Goal: Task Accomplishment & Management: Complete application form

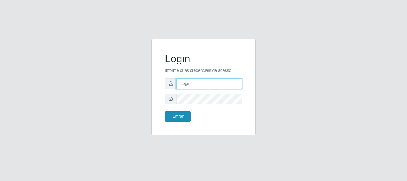
type input "[PERSON_NAME]"
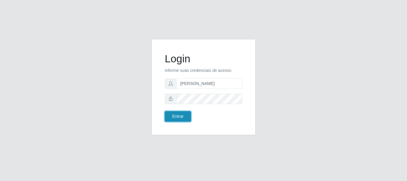
click at [170, 117] on button "Entrar" at bounding box center [178, 116] width 26 height 10
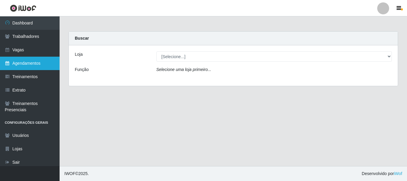
click at [21, 69] on link "Agendamentos" at bounding box center [30, 63] width 60 height 13
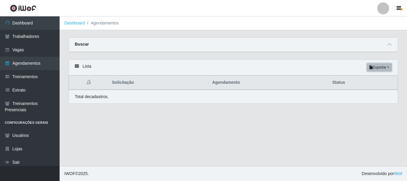
click at [387, 70] on button "Exportar" at bounding box center [379, 67] width 25 height 8
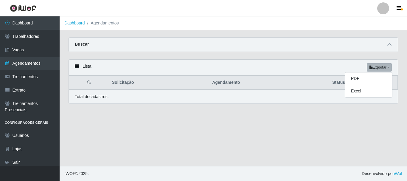
click at [288, 67] on div "Lista Exportar PDF Excel" at bounding box center [233, 68] width 329 height 16
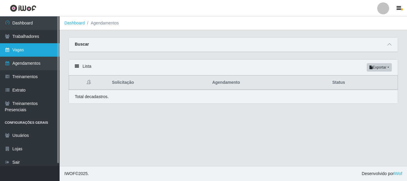
click at [38, 53] on link "Vagas" at bounding box center [30, 49] width 60 height 13
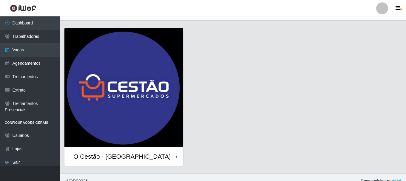
scroll to position [17, 0]
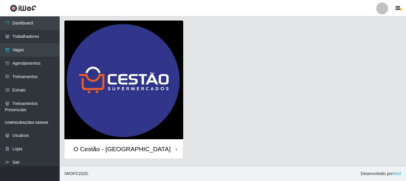
click at [133, 138] on img at bounding box center [123, 80] width 119 height 119
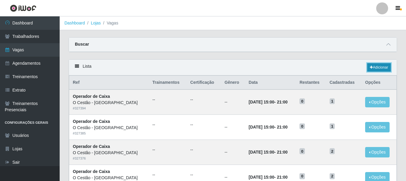
click at [377, 67] on link "Adicionar" at bounding box center [379, 67] width 24 height 8
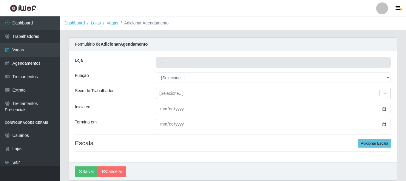
type input "O Cestão - [GEOGRAPHIC_DATA]"
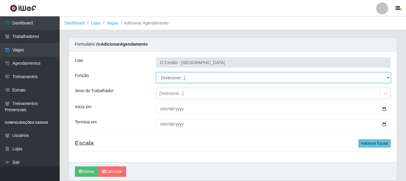
click at [190, 80] on select "[Selecione...] ASG ASG + ASG ++ Auxiliar de Estoque Auxiliar de Estoque + Auxil…" at bounding box center [273, 77] width 235 height 10
select select "22"
click at [156, 72] on select "[Selecione...] ASG ASG + ASG ++ Auxiliar de Estoque Auxiliar de Estoque + Auxil…" at bounding box center [273, 77] width 235 height 10
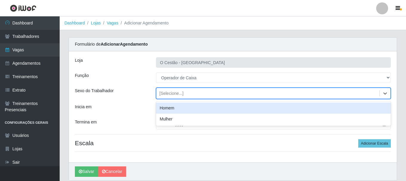
click at [208, 91] on div "[Selecione...]" at bounding box center [267, 94] width 223 height 10
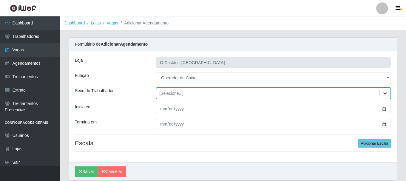
click at [384, 96] on icon at bounding box center [385, 93] width 6 height 6
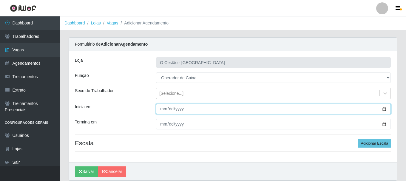
click at [186, 107] on input "Inicia em" at bounding box center [273, 109] width 235 height 10
type input "2014-09-21"
type input "2025-09-21"
click at [75, 166] on button "Salvar" at bounding box center [86, 171] width 23 height 10
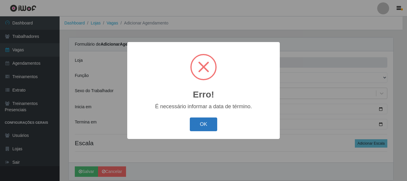
click at [206, 123] on button "OK" at bounding box center [204, 124] width 28 height 14
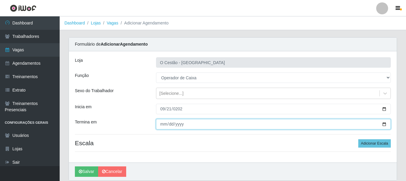
click at [176, 121] on input "Termina em" at bounding box center [273, 124] width 235 height 10
type input "2025-09-21"
click at [75, 166] on button "Salvar" at bounding box center [86, 171] width 23 height 10
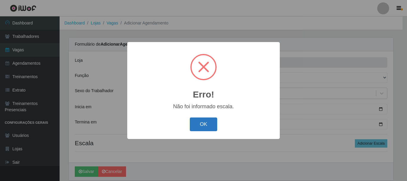
click at [206, 127] on button "OK" at bounding box center [204, 124] width 28 height 14
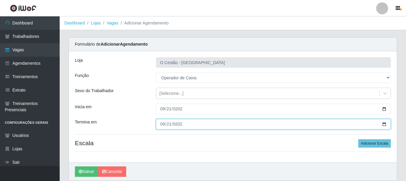
scroll to position [22, 0]
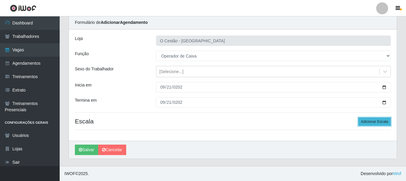
click at [369, 124] on button "Adicionar Escala" at bounding box center [374, 121] width 33 height 8
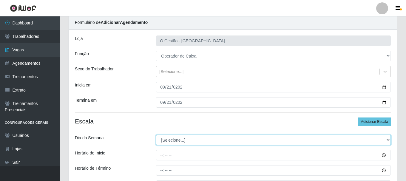
click at [180, 138] on select "[Selecione...] Segunda Terça Quarta Quinta Sexta Sábado Domingo" at bounding box center [273, 140] width 235 height 10
select select "0"
click at [156, 135] on select "[Selecione...] Segunda Terça Quarta Quinta Sexta Sábado Domingo" at bounding box center [273, 140] width 235 height 10
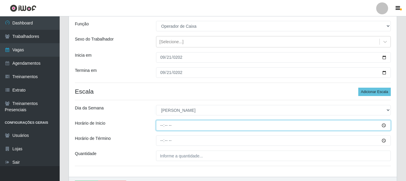
click at [168, 122] on input "Horário de Inicio" at bounding box center [273, 125] width 235 height 10
type input "13:00"
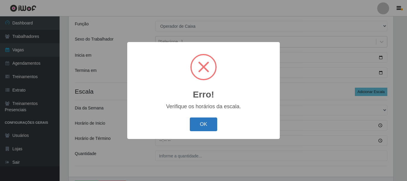
click at [207, 128] on button "OK" at bounding box center [204, 124] width 28 height 14
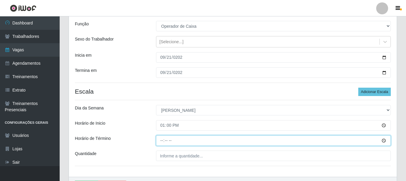
click at [172, 141] on input "Horário de Término" at bounding box center [273, 140] width 235 height 10
type input "18:00"
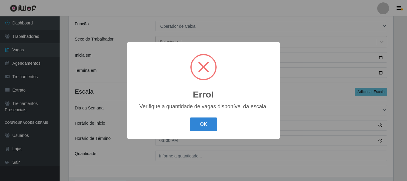
click at [190, 117] on button "OK" at bounding box center [204, 124] width 28 height 14
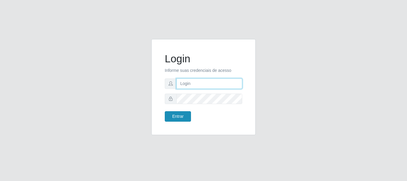
type input "[PERSON_NAME]"
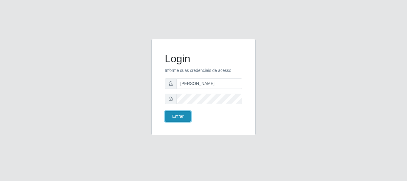
click at [185, 118] on button "Entrar" at bounding box center [178, 116] width 26 height 10
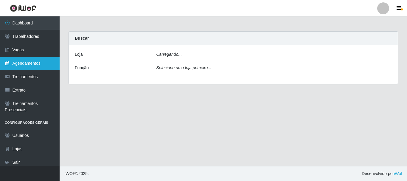
click at [21, 63] on link "Agendamentos" at bounding box center [30, 63] width 60 height 13
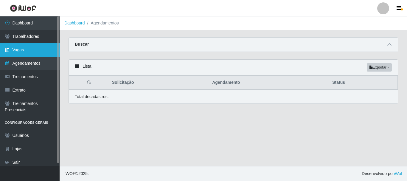
click at [18, 52] on link "Vagas" at bounding box center [30, 49] width 60 height 13
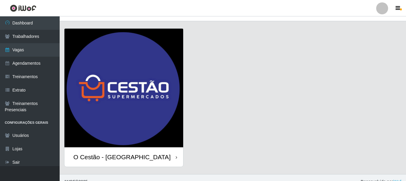
scroll to position [17, 0]
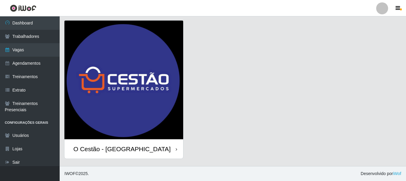
click at [147, 148] on div "O Cestão - [GEOGRAPHIC_DATA]" at bounding box center [123, 148] width 119 height 19
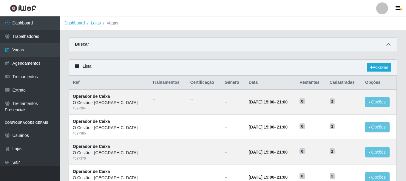
click at [387, 45] on icon at bounding box center [388, 44] width 4 height 4
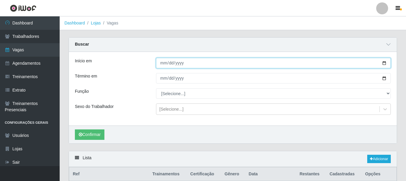
click at [183, 62] on input "Início em" at bounding box center [273, 63] width 235 height 10
click at [165, 64] on input "Início em" at bounding box center [273, 63] width 235 height 10
type input "[DATE]"
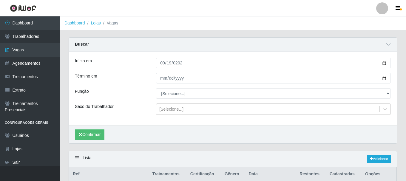
click at [168, 84] on div "Início em [DATE] Término em Função [Selecione...] ASG ASG + ASG ++ Auxiliar de …" at bounding box center [233, 89] width 328 height 74
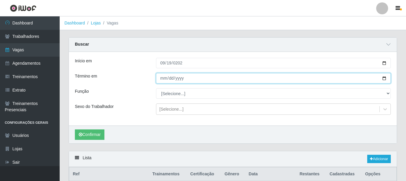
click at [170, 77] on input "Término em" at bounding box center [273, 78] width 235 height 10
click at [164, 76] on input "Término em" at bounding box center [273, 78] width 235 height 10
type input "[DATE]"
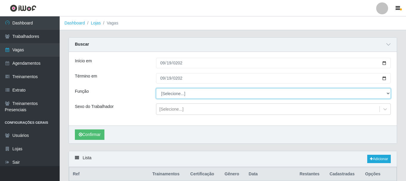
click at [178, 92] on select "[Selecione...] ASG ASG + ASG ++ Auxiliar de Estoque Auxiliar de Estoque + Auxil…" at bounding box center [273, 93] width 235 height 10
select select "22"
click at [156, 89] on select "[Selecione...] ASG ASG + ASG ++ Auxiliar de Estoque Auxiliar de Estoque + Auxil…" at bounding box center [273, 93] width 235 height 10
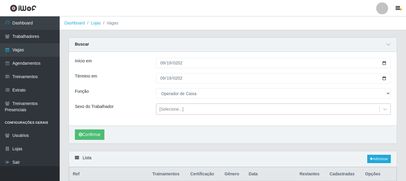
click at [192, 109] on div "[Selecione...]" at bounding box center [267, 109] width 223 height 10
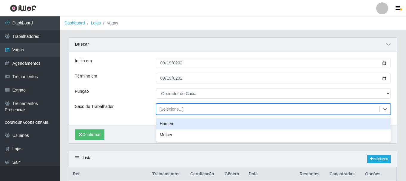
click at [141, 82] on div "Término em" at bounding box center [110, 78] width 81 height 10
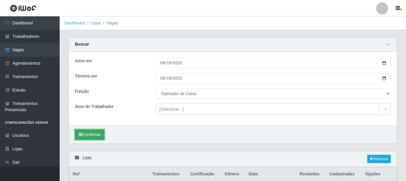
click at [93, 139] on button "Confirmar" at bounding box center [90, 134] width 30 height 10
click at [113, 24] on li "Vagas" at bounding box center [110, 23] width 18 height 6
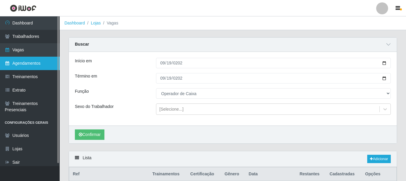
click at [30, 63] on link "Agendamentos" at bounding box center [30, 63] width 60 height 13
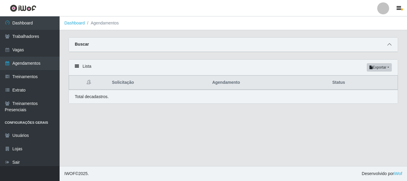
click at [390, 43] on span at bounding box center [389, 44] width 7 height 7
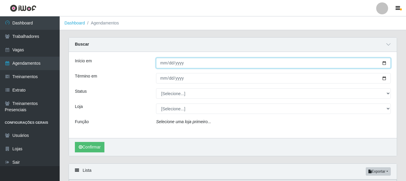
click at [158, 63] on input "Início em" at bounding box center [273, 63] width 235 height 10
type input "[DATE]"
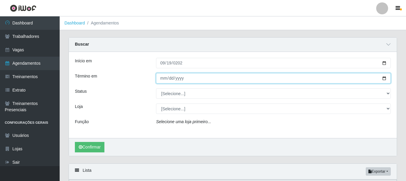
click at [164, 78] on input "Término em" at bounding box center [273, 78] width 235 height 10
type input "[DATE]"
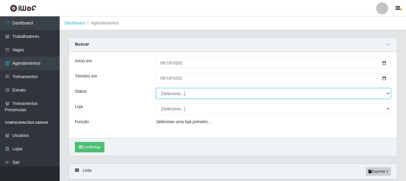
click at [186, 91] on select "[Selecione...] AGENDADO AGUARDANDO LIBERAR EM ANDAMENTO EM REVISÃO FINALIZADO C…" at bounding box center [273, 93] width 235 height 10
select select "AGENDADO"
click at [156, 89] on select "[Selecione...] AGENDADO AGUARDANDO LIBERAR EM ANDAMENTO EM REVISÃO FINALIZADO C…" at bounding box center [273, 93] width 235 height 10
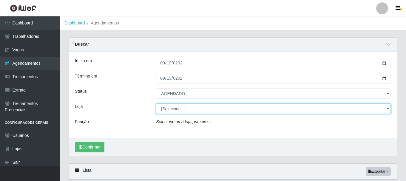
click at [184, 112] on select "[Selecione...] O Cestão - [GEOGRAPHIC_DATA]" at bounding box center [273, 108] width 235 height 10
select select "238"
click at [156, 104] on select "[Selecione...] O Cestão - [GEOGRAPHIC_DATA]" at bounding box center [273, 108] width 235 height 10
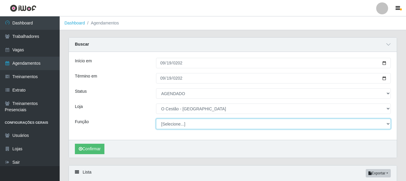
click at [216, 125] on select "[Selecione...] ASG ASG + ASG ++ Auxiliar de Estoque Auxiliar de Estoque + Auxil…" at bounding box center [273, 124] width 235 height 10
select select "22"
click at [156, 119] on select "[Selecione...] ASG ASG + ASG ++ Auxiliar de Estoque Auxiliar de Estoque + Auxil…" at bounding box center [273, 124] width 235 height 10
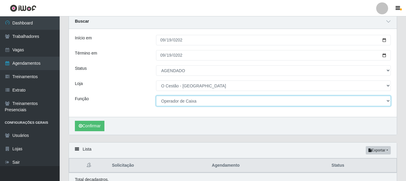
scroll to position [51, 0]
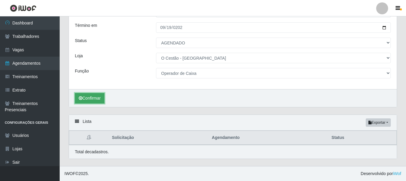
click at [91, 95] on button "Confirmar" at bounding box center [90, 98] width 30 height 10
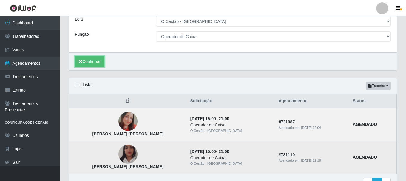
scroll to position [121, 0]
